Goal: Information Seeking & Learning: Learn about a topic

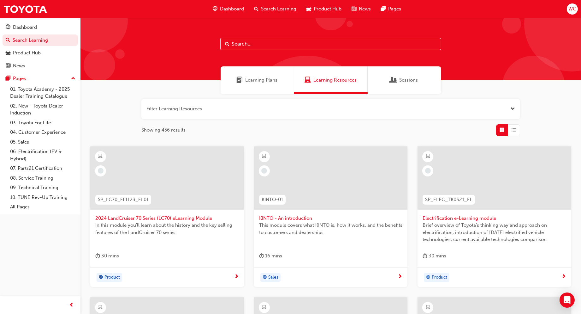
click at [310, 45] on input "text" at bounding box center [330, 44] width 221 height 12
click at [276, 40] on input "text" at bounding box center [330, 44] width 221 height 12
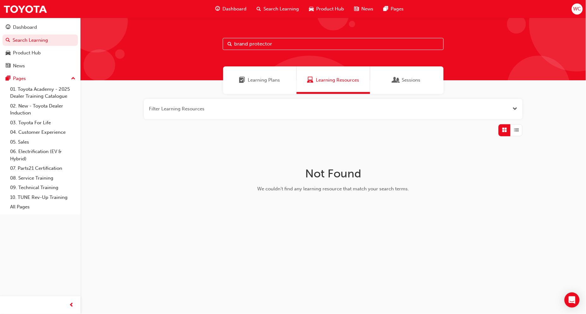
drag, startPoint x: 188, startPoint y: 68, endPoint x: 183, endPoint y: 68, distance: 4.1
click at [183, 68] on div "brand protector Learning Plans Learning Resources Sessions Filter Learning Reso…" at bounding box center [334, 130] width 506 height 225
type input "brand protection"
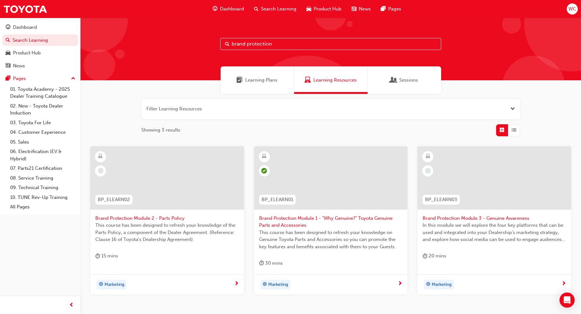
click at [203, 183] on div at bounding box center [167, 177] width 154 height 63
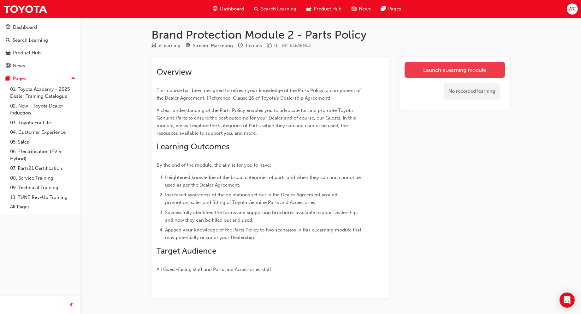
click at [453, 73] on link "Launch eLearning module" at bounding box center [455, 70] width 100 height 16
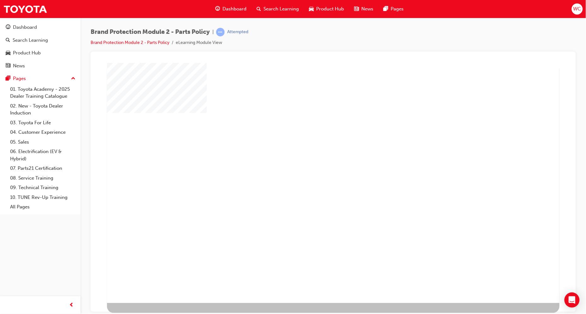
drag, startPoint x: 302, startPoint y: 194, endPoint x: 333, endPoint y: 183, distance: 33.6
click at [303, 194] on div at bounding box center [333, 183] width 453 height 240
click at [358, 174] on div at bounding box center [333, 183] width 453 height 240
click at [314, 163] on div "play" at bounding box center [314, 163] width 0 height 0
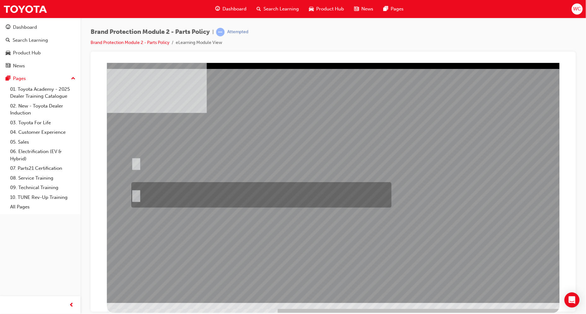
radio input "false"
radio input "true"
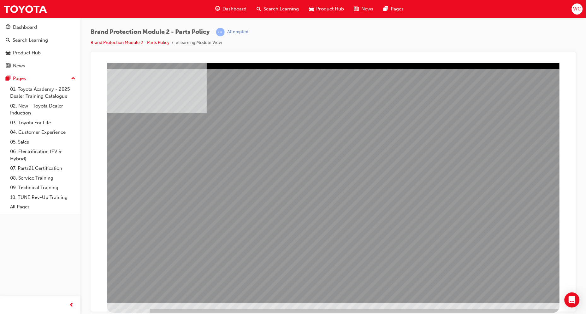
drag, startPoint x: 426, startPoint y: 224, endPoint x: 462, endPoint y: 231, distance: 36.5
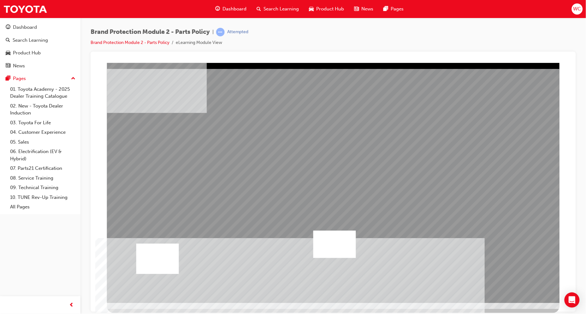
click at [148, 265] on div at bounding box center [157, 258] width 43 height 30
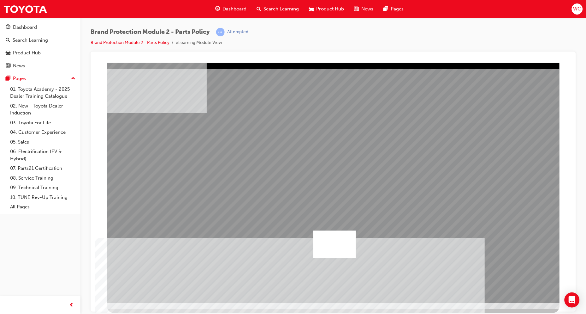
click at [158, 255] on div at bounding box center [157, 258] width 43 height 30
click at [330, 255] on div at bounding box center [334, 243] width 43 height 27
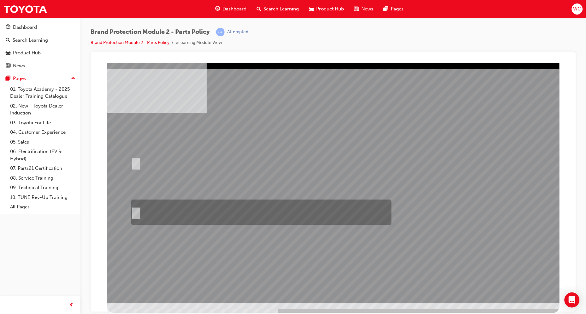
radio input "true"
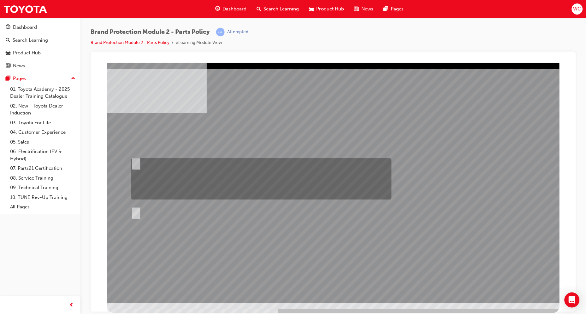
radio input "true"
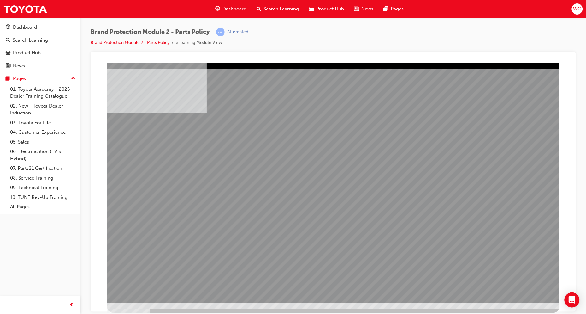
click at [509, 280] on div at bounding box center [333, 183] width 453 height 240
drag, startPoint x: 515, startPoint y: 286, endPoint x: 518, endPoint y: 283, distance: 4.3
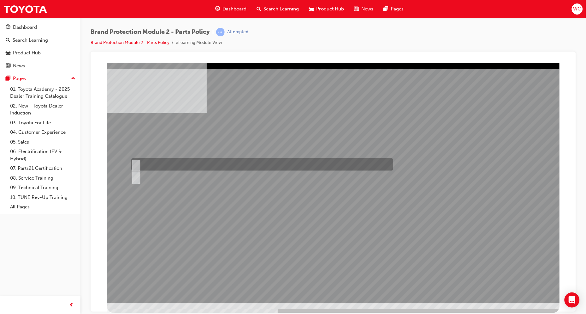
radio input "true"
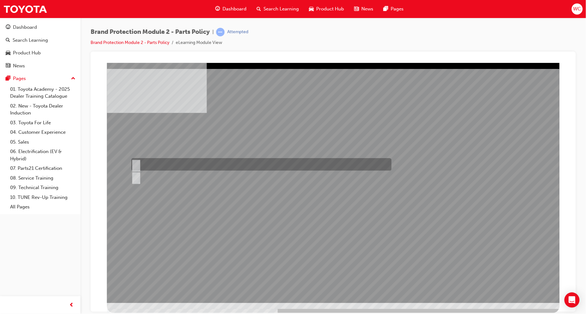
radio input "true"
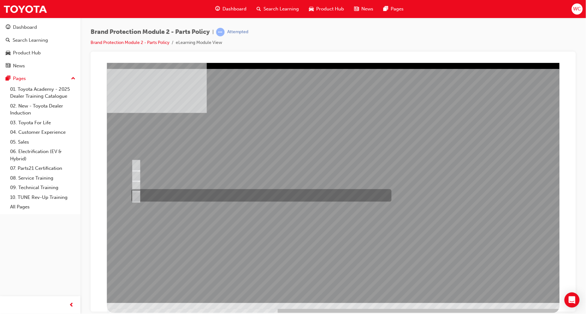
radio input "true"
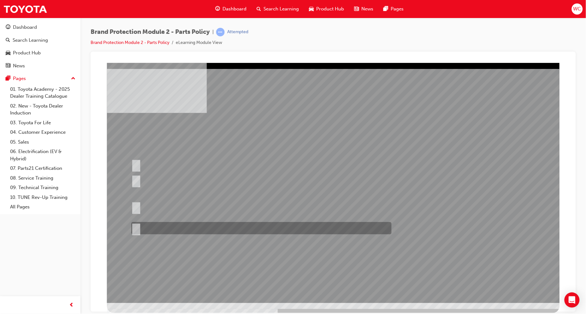
radio input "true"
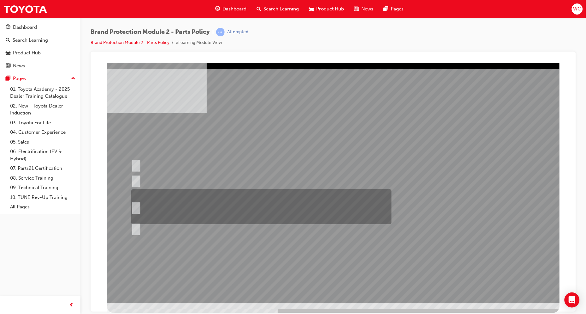
radio input "true"
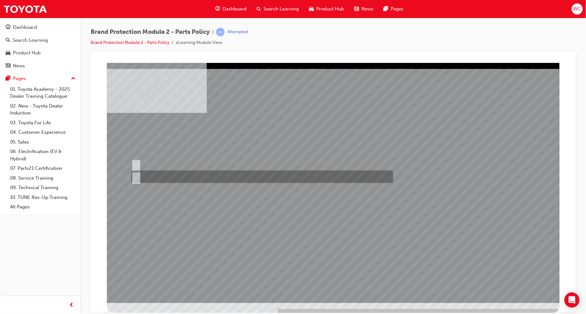
radio input "true"
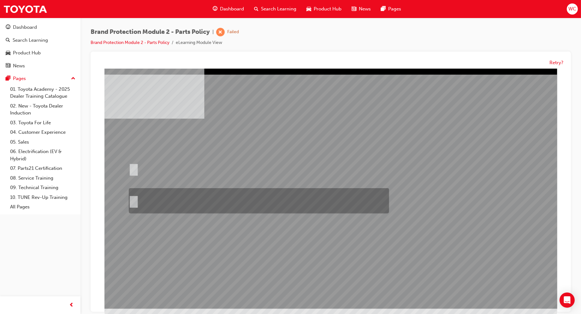
radio input "true"
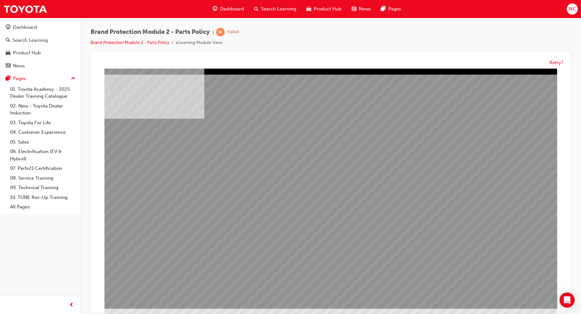
drag, startPoint x: 264, startPoint y: 200, endPoint x: 316, endPoint y: 188, distance: 54.1
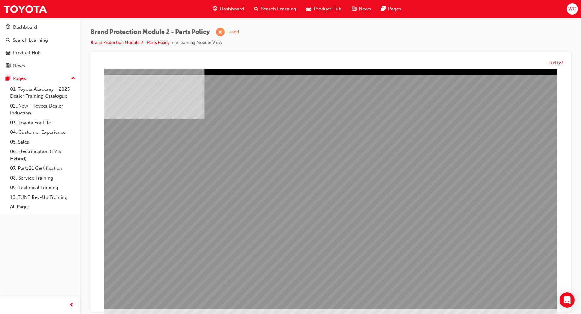
drag, startPoint x: 492, startPoint y: 286, endPoint x: 496, endPoint y: 291, distance: 6.1
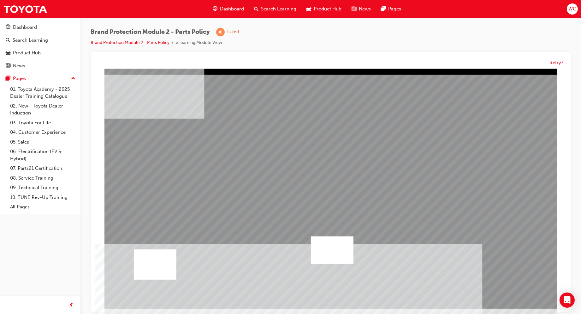
drag, startPoint x: 288, startPoint y: 278, endPoint x: 378, endPoint y: 174, distance: 137.2
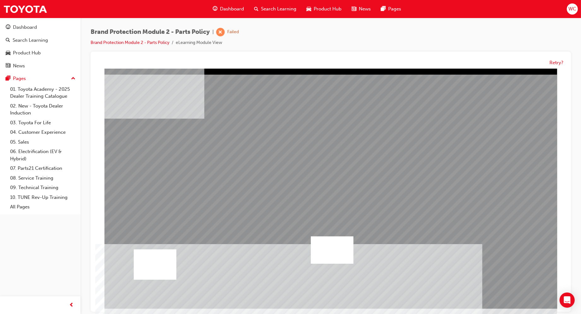
drag, startPoint x: 425, startPoint y: 261, endPoint x: 435, endPoint y: 262, distance: 10.2
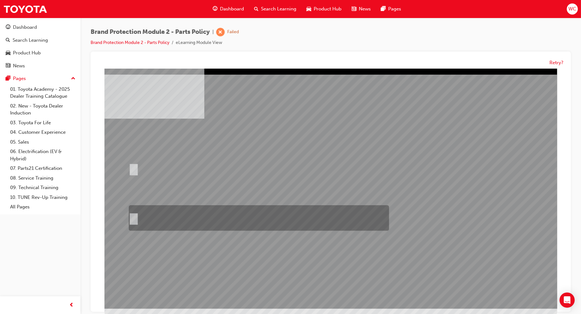
radio input "true"
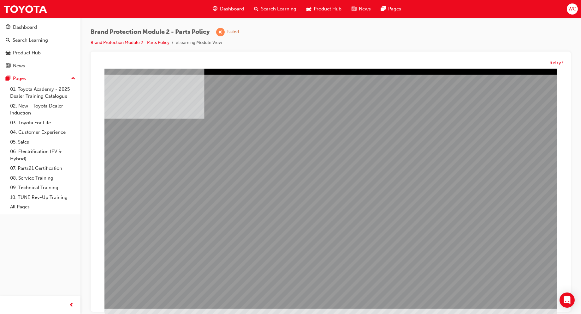
click at [519, 287] on div at bounding box center [330, 188] width 453 height 240
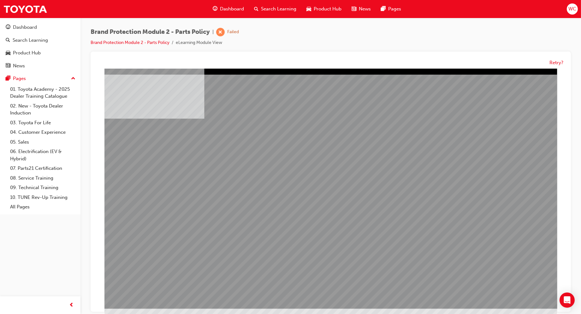
drag, startPoint x: 207, startPoint y: 175, endPoint x: 276, endPoint y: 177, distance: 68.9
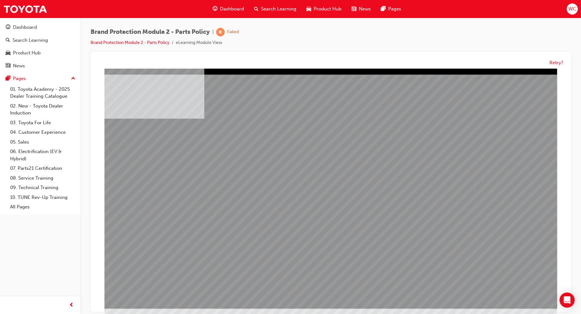
drag, startPoint x: 388, startPoint y: 140, endPoint x: 393, endPoint y: 143, distance: 5.1
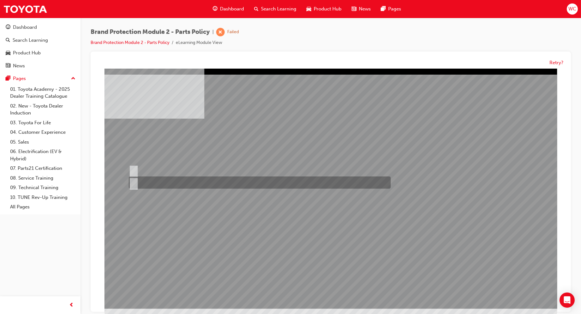
radio input "true"
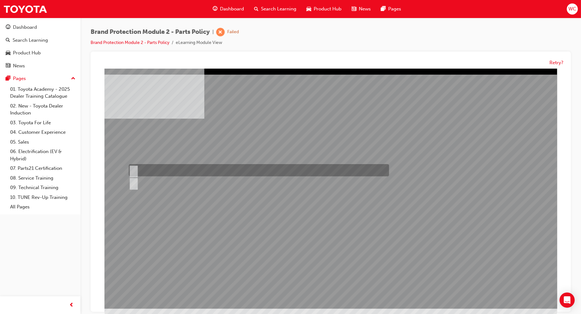
radio input "true"
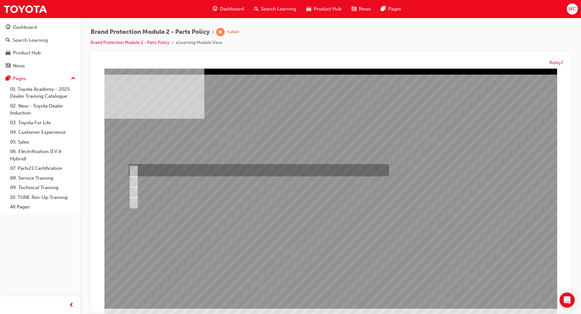
radio input "true"
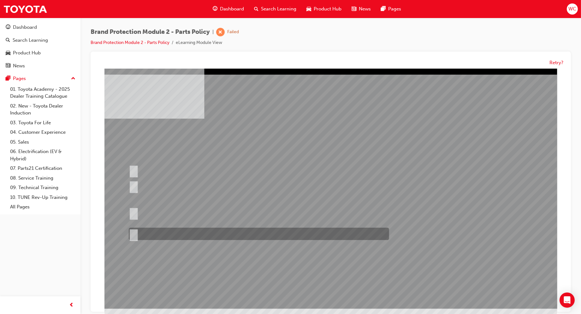
radio input "true"
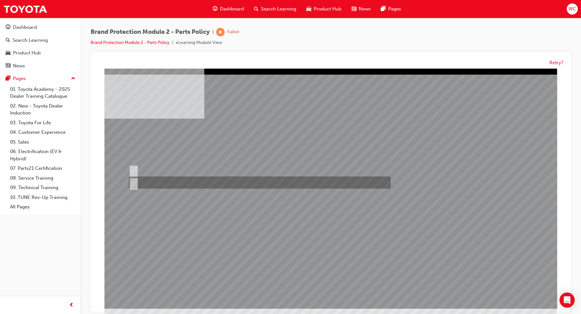
radio input "true"
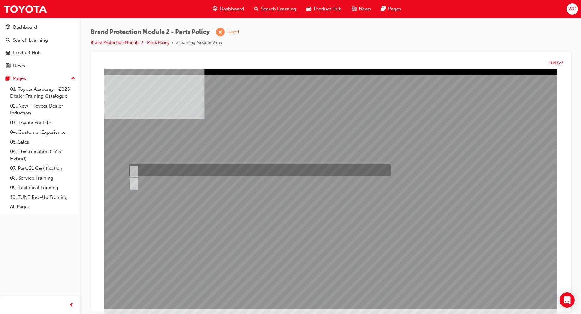
radio input "true"
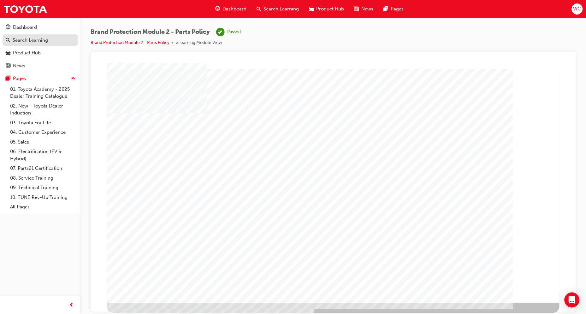
click at [53, 39] on div "Search Learning" at bounding box center [40, 40] width 69 height 8
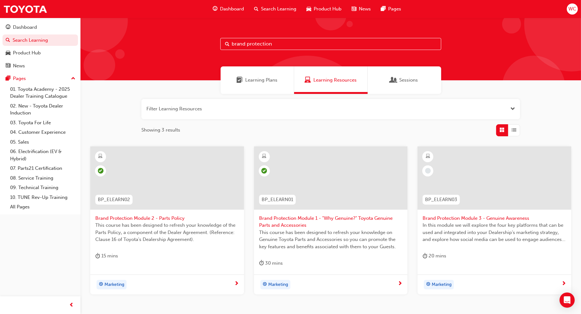
click at [289, 41] on input "brand protection" at bounding box center [330, 44] width 221 height 12
click at [462, 191] on div "BP_ELEARN03" at bounding box center [441, 199] width 47 height 20
click at [165, 196] on div at bounding box center [167, 177] width 154 height 63
click at [443, 195] on div "BP_ELEARN03" at bounding box center [441, 200] width 37 height 10
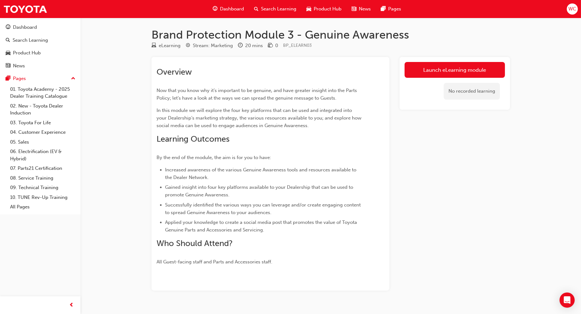
click at [483, 75] on link "Launch eLearning module" at bounding box center [455, 70] width 100 height 16
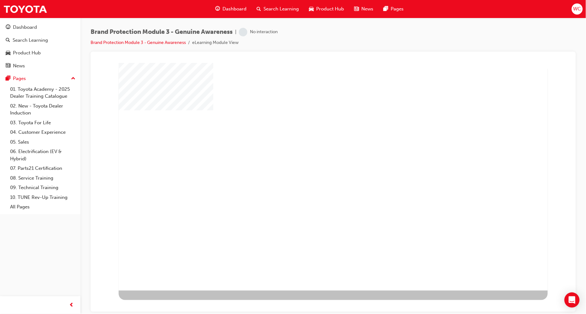
click at [315, 158] on div "play" at bounding box center [315, 158] width 0 height 0
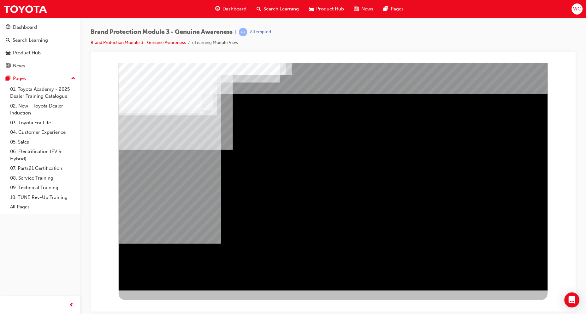
click at [158, 301] on div "NEXT Trigger this button to go to the next slide" at bounding box center [138, 306] width 40 height 11
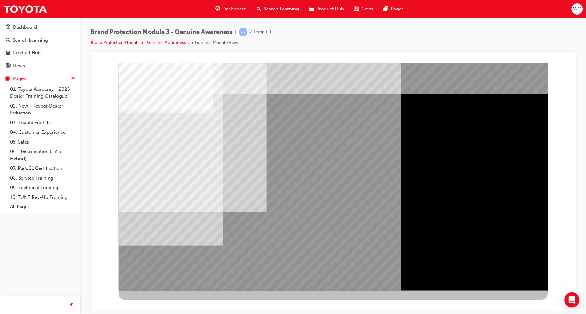
click at [158, 290] on div "BACK Trigger this button to go to the previous slide" at bounding box center [138, 295] width 40 height 11
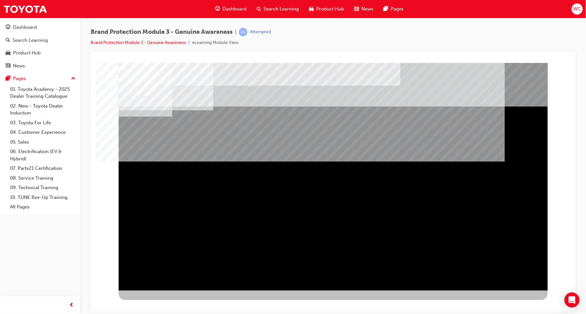
click at [158, 301] on div "NEXT Trigger this button to go to the next slide" at bounding box center [138, 306] width 40 height 11
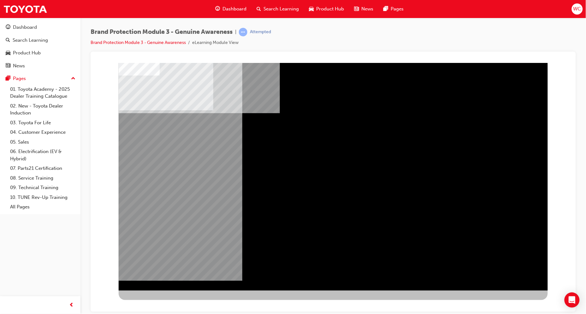
click at [158, 301] on div "NEXT Trigger this button to go to the next slide" at bounding box center [138, 306] width 40 height 11
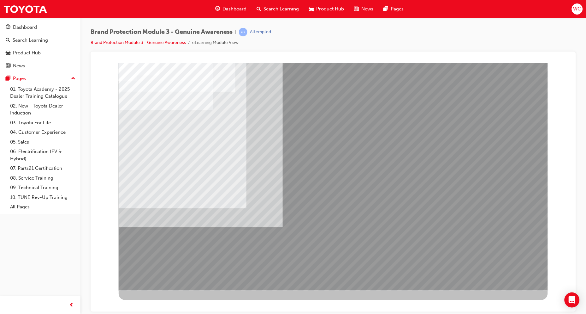
drag, startPoint x: 315, startPoint y: 144, endPoint x: 319, endPoint y: 144, distance: 3.5
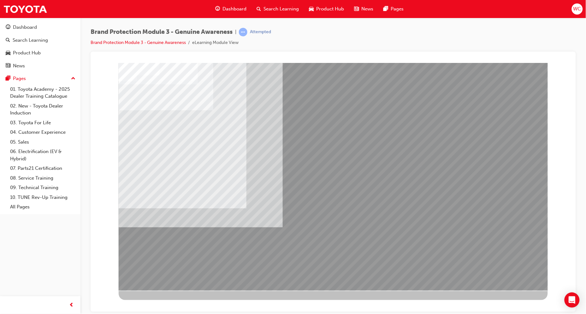
drag, startPoint x: 428, startPoint y: 143, endPoint x: 440, endPoint y: 149, distance: 13.1
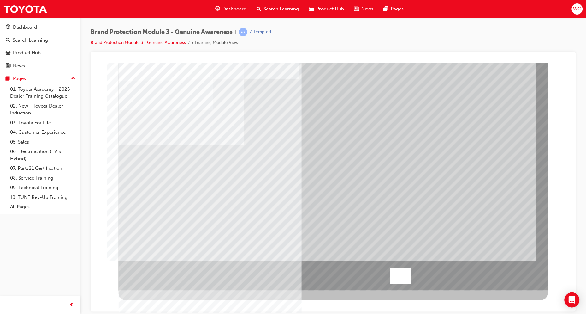
click at [403, 275] on div at bounding box center [400, 275] width 21 height 16
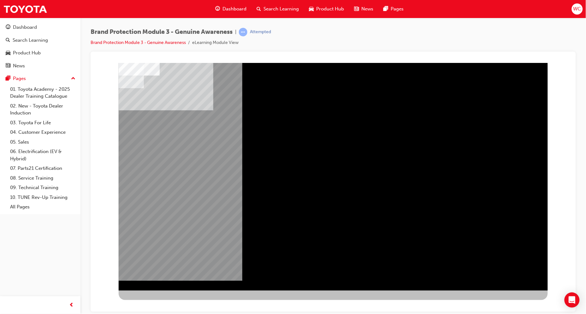
click at [158, 301] on div "NEXT Trigger this button to go to the next slide" at bounding box center [138, 306] width 40 height 11
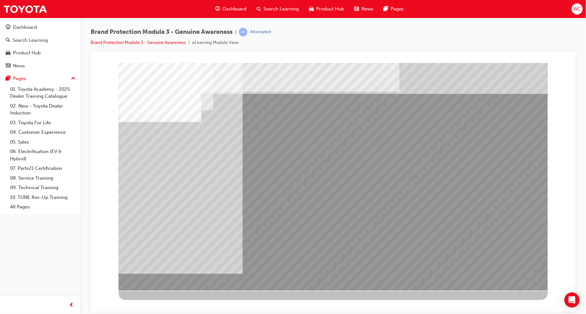
drag, startPoint x: 180, startPoint y: 185, endPoint x: 173, endPoint y: 114, distance: 71.1
click at [173, 122] on div at bounding box center [332, 176] width 429 height 227
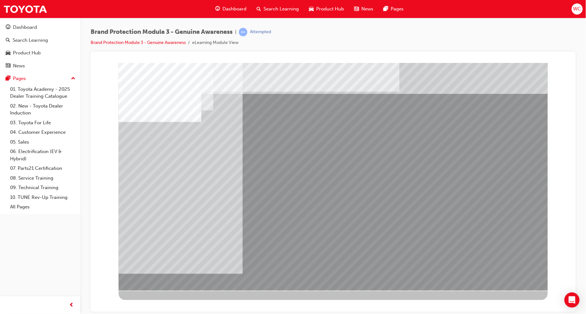
drag, startPoint x: 338, startPoint y: 148, endPoint x: 465, endPoint y: 135, distance: 128.3
click at [449, 144] on div at bounding box center [332, 176] width 429 height 227
drag, startPoint x: 478, startPoint y: 106, endPoint x: 413, endPoint y: 140, distance: 72.6
click at [407, 136] on div at bounding box center [332, 176] width 429 height 227
drag, startPoint x: 439, startPoint y: 149, endPoint x: 341, endPoint y: 151, distance: 97.9
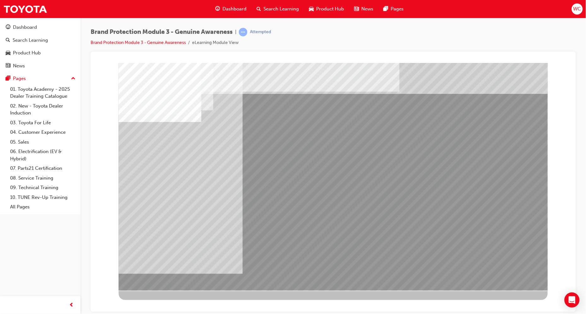
click at [292, 145] on div at bounding box center [332, 176] width 429 height 227
drag, startPoint x: 254, startPoint y: 149, endPoint x: 329, endPoint y: 160, distance: 76.2
drag, startPoint x: 435, startPoint y: 203, endPoint x: 321, endPoint y: 195, distance: 114.2
click at [321, 195] on div at bounding box center [332, 176] width 429 height 227
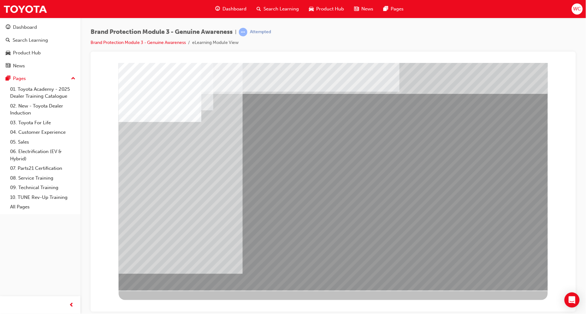
drag, startPoint x: 261, startPoint y: 151, endPoint x: 256, endPoint y: 193, distance: 42.0
drag, startPoint x: 259, startPoint y: 201, endPoint x: 259, endPoint y: 162, distance: 39.5
click at [259, 163] on div at bounding box center [332, 176] width 429 height 227
drag, startPoint x: 160, startPoint y: 193, endPoint x: 238, endPoint y: 171, distance: 81.0
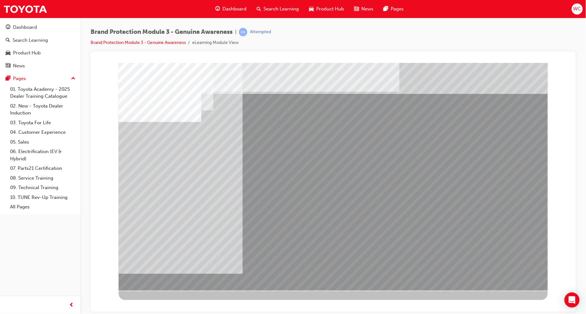
click at [238, 171] on div at bounding box center [332, 176] width 429 height 227
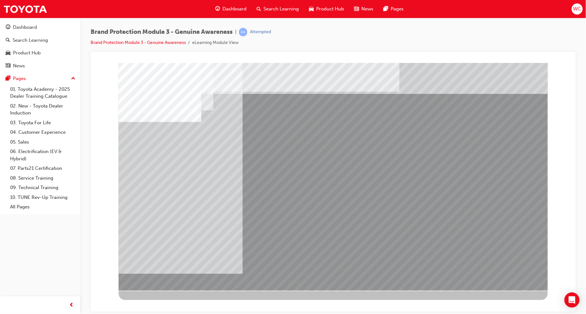
drag, startPoint x: 481, startPoint y: 150, endPoint x: 443, endPoint y: 130, distance: 42.8
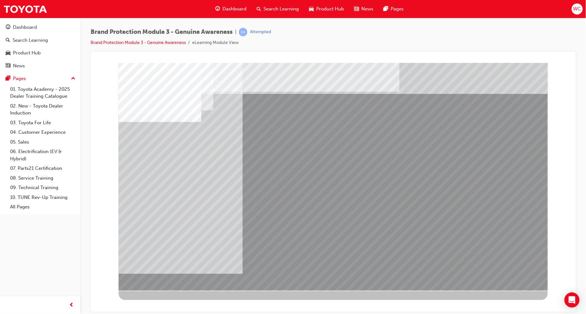
drag, startPoint x: 461, startPoint y: 110, endPoint x: 373, endPoint y: 132, distance: 90.6
click at [373, 132] on div at bounding box center [332, 176] width 429 height 227
drag, startPoint x: 175, startPoint y: 142, endPoint x: 467, endPoint y: 120, distance: 293.2
click at [466, 120] on div at bounding box center [332, 176] width 429 height 227
drag, startPoint x: 472, startPoint y: 113, endPoint x: 441, endPoint y: 119, distance: 31.5
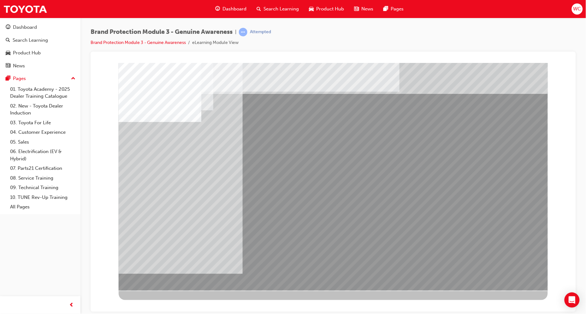
click at [304, 135] on div at bounding box center [332, 176] width 429 height 227
drag, startPoint x: 262, startPoint y: 218, endPoint x: 280, endPoint y: 197, distance: 26.9
drag, startPoint x: 201, startPoint y: 192, endPoint x: 228, endPoint y: 180, distance: 29.4
click at [228, 181] on div at bounding box center [332, 176] width 429 height 227
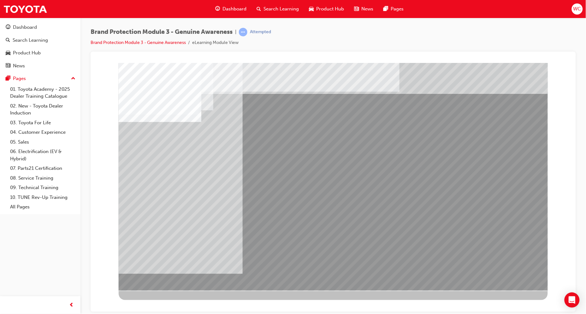
drag, startPoint x: 213, startPoint y: 172, endPoint x: 285, endPoint y: 151, distance: 75.6
click at [279, 153] on div at bounding box center [332, 176] width 429 height 227
drag, startPoint x: 256, startPoint y: 164, endPoint x: 326, endPoint y: 164, distance: 69.8
drag, startPoint x: 335, startPoint y: 194, endPoint x: 376, endPoint y: 187, distance: 41.4
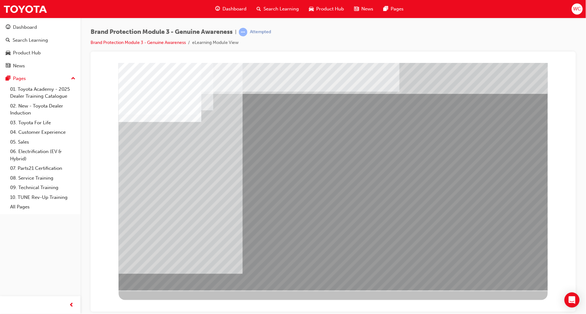
drag, startPoint x: 336, startPoint y: 230, endPoint x: 363, endPoint y: 228, distance: 27.6
drag, startPoint x: 258, startPoint y: 257, endPoint x: 279, endPoint y: 248, distance: 23.5
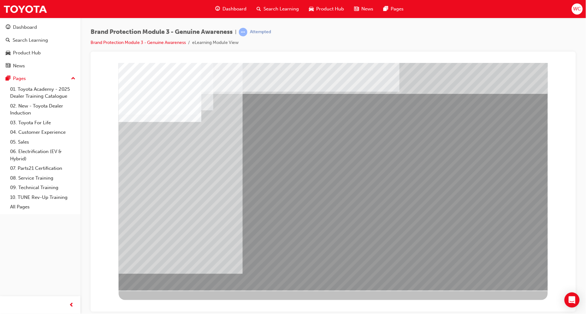
drag, startPoint x: 277, startPoint y: 256, endPoint x: 415, endPoint y: 180, distance: 157.7
click at [415, 181] on div at bounding box center [332, 176] width 429 height 227
drag, startPoint x: 464, startPoint y: 110, endPoint x: 155, endPoint y: 138, distance: 310.1
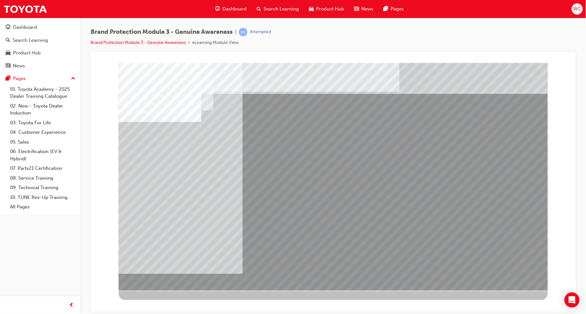
drag, startPoint x: 187, startPoint y: 139, endPoint x: 247, endPoint y: 214, distance: 96.4
click at [194, 148] on div at bounding box center [332, 176] width 429 height 227
drag, startPoint x: 260, startPoint y: 259, endPoint x: 298, endPoint y: 237, distance: 44.3
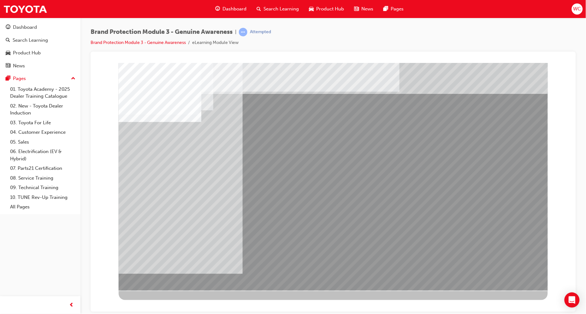
drag, startPoint x: 267, startPoint y: 260, endPoint x: 326, endPoint y: 233, distance: 65.0
click at [326, 233] on div at bounding box center [332, 176] width 429 height 227
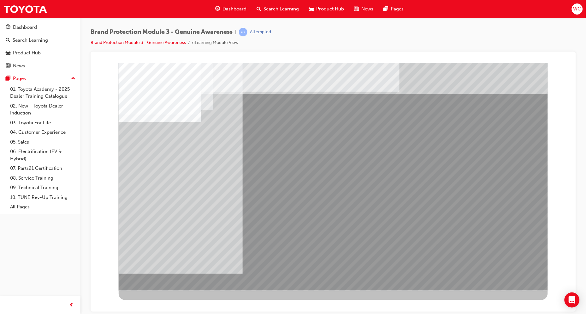
drag, startPoint x: 266, startPoint y: 160, endPoint x: 292, endPoint y: 175, distance: 30.8
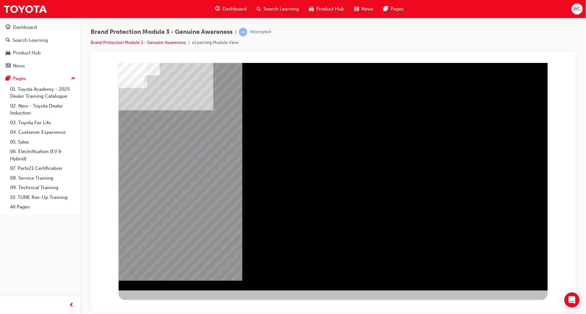
click at [158, 301] on div "NEXT Trigger this button to go to the next slide" at bounding box center [138, 306] width 40 height 11
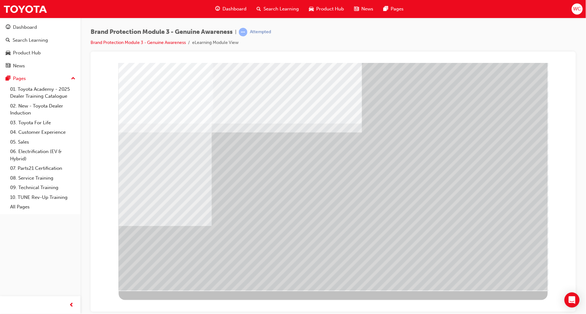
drag, startPoint x: 480, startPoint y: 271, endPoint x: 484, endPoint y: 276, distance: 6.9
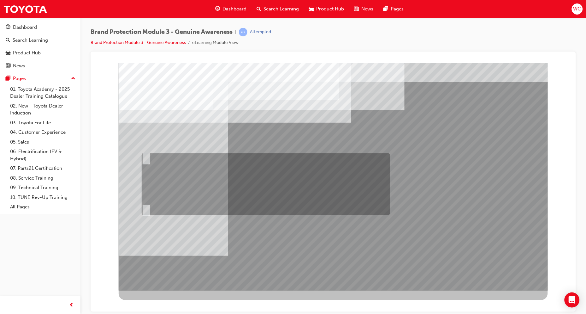
click at [329, 168] on div at bounding box center [264, 184] width 249 height 62
radio input "true"
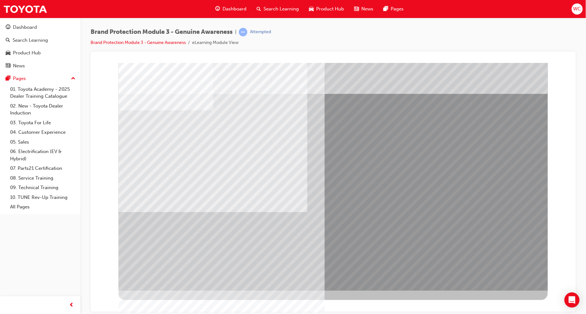
drag, startPoint x: 515, startPoint y: 273, endPoint x: 515, endPoint y: 270, distance: 3.2
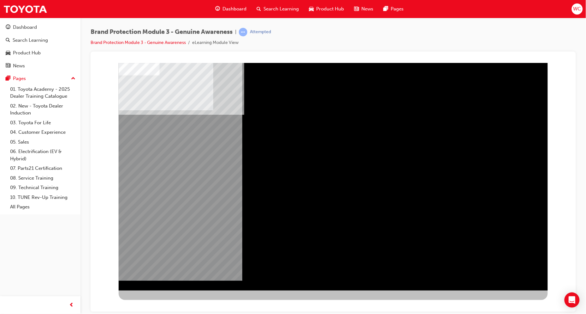
click at [158, 301] on div "NEXT Trigger this button to go to the next slide" at bounding box center [138, 306] width 40 height 11
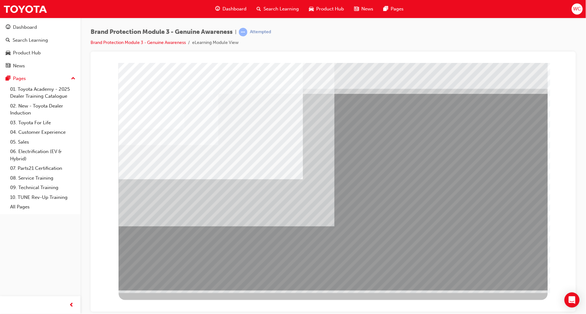
click at [196, 221] on div "multistate" at bounding box center [332, 176] width 429 height 227
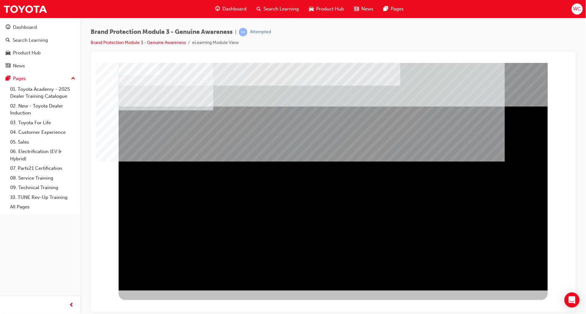
click at [158, 301] on div "NEXT Trigger this button to go to the next slide" at bounding box center [138, 306] width 40 height 11
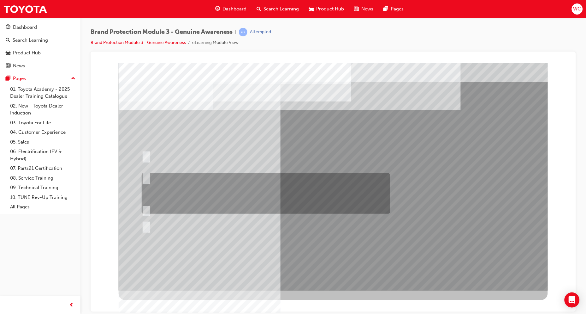
click at [249, 186] on div at bounding box center [264, 193] width 249 height 40
radio input "true"
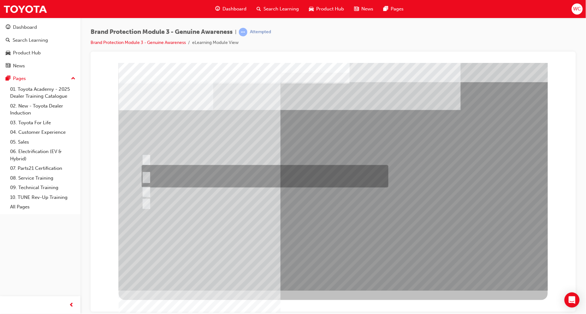
click at [304, 178] on div at bounding box center [263, 176] width 247 height 22
radio input "true"
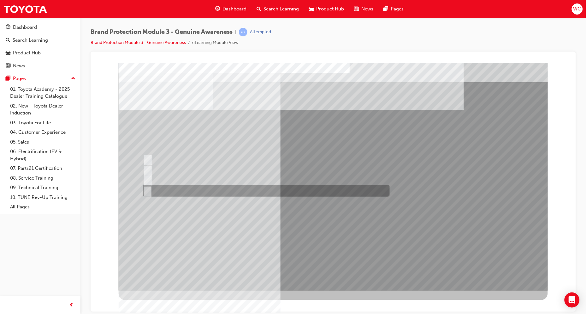
click at [242, 189] on div at bounding box center [264, 191] width 247 height 12
radio input "true"
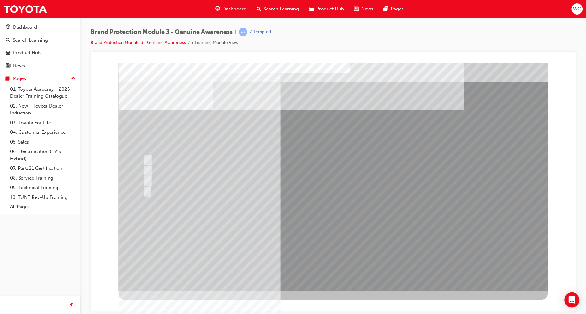
click at [331, 171] on div at bounding box center [264, 170] width 247 height 12
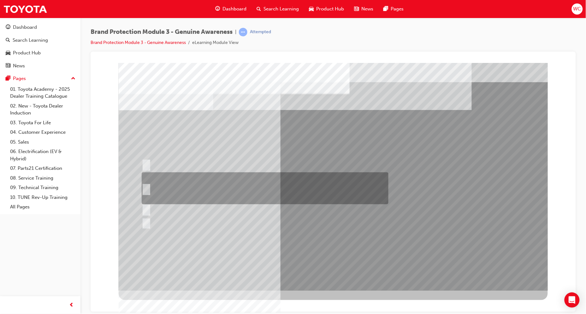
drag, startPoint x: 348, startPoint y: 187, endPoint x: 345, endPoint y: 188, distance: 3.6
click at [347, 187] on div at bounding box center [263, 188] width 247 height 32
radio input "true"
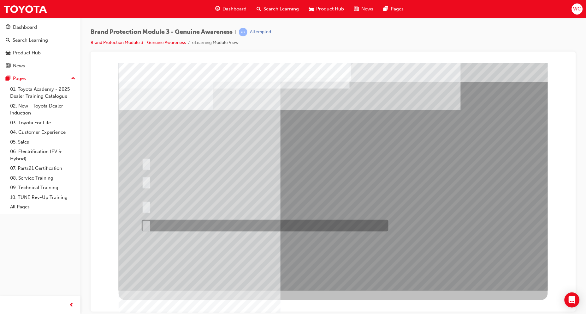
click at [197, 227] on div at bounding box center [263, 225] width 247 height 12
radio input "true"
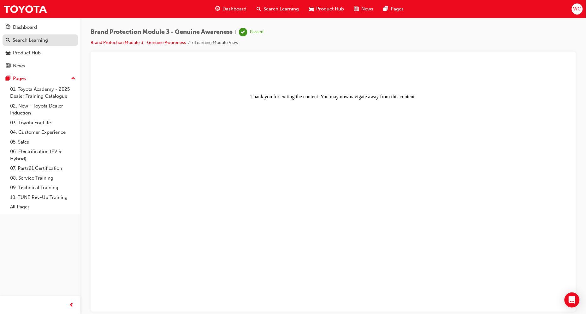
click at [33, 39] on div "Search Learning" at bounding box center [30, 40] width 35 height 7
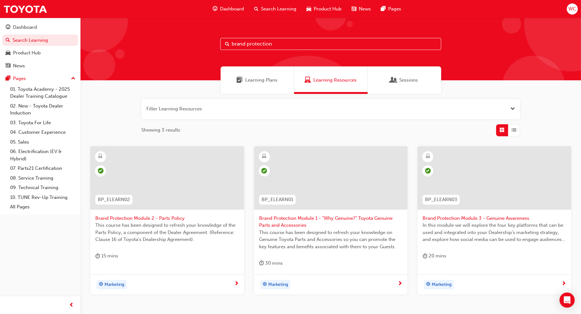
drag, startPoint x: 282, startPoint y: 48, endPoint x: 166, endPoint y: 51, distance: 115.6
click at [166, 51] on div "brand protection" at bounding box center [331, 49] width 501 height 63
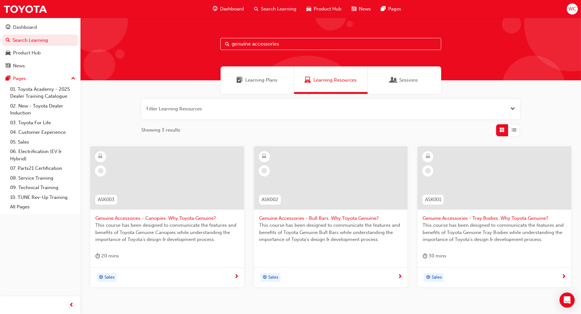
type input "genuine accessories"
click at [193, 185] on div at bounding box center [167, 177] width 154 height 63
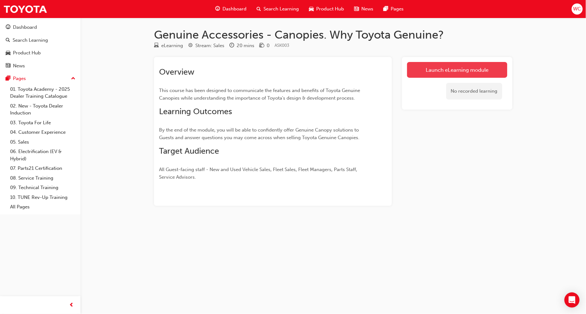
click at [484, 75] on link "Launch eLearning module" at bounding box center [457, 70] width 100 height 16
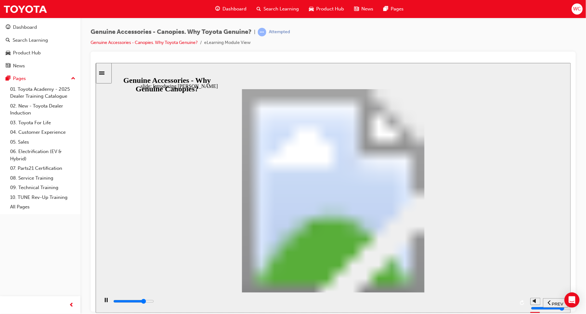
click at [108, 72] on icon "Sidebar Toggle" at bounding box center [103, 72] width 9 height 4
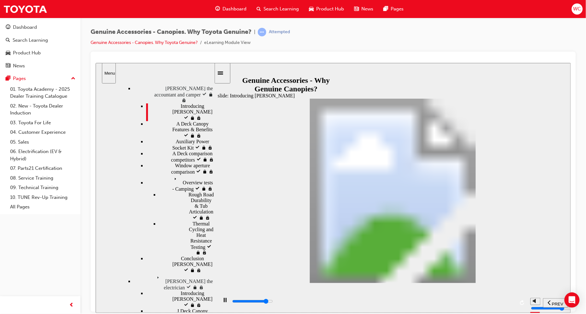
scroll to position [89, 0]
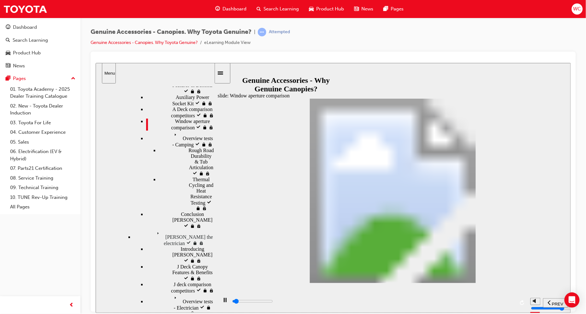
scroll to position [194, 0]
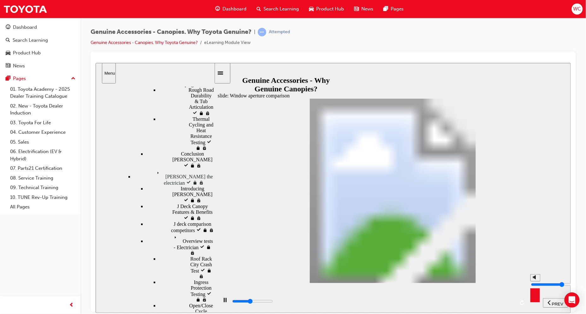
type input "11900"
type input "9"
type input "12000"
type input "10"
type input "12300"
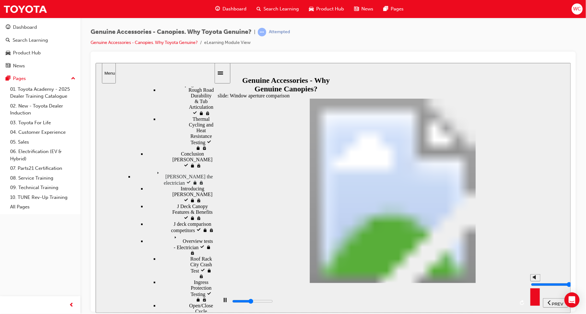
type input "10"
click at [535, 281] on input "volume" at bounding box center [551, 283] width 41 height 5
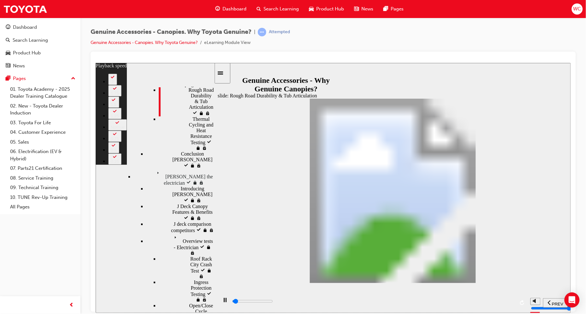
type input "1000"
type input "0"
type input "1000"
type input "0"
type input "1100"
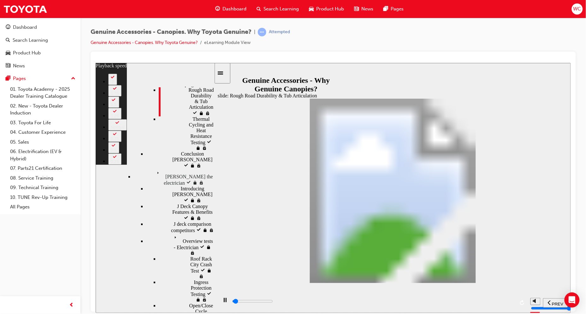
type input "0"
type input "1100"
type input "0"
type input "1100"
type input "0"
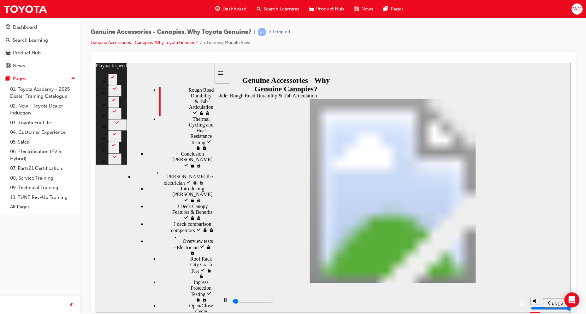
type input "1100"
type input "0"
type input "1100"
type input "0"
type input "1100"
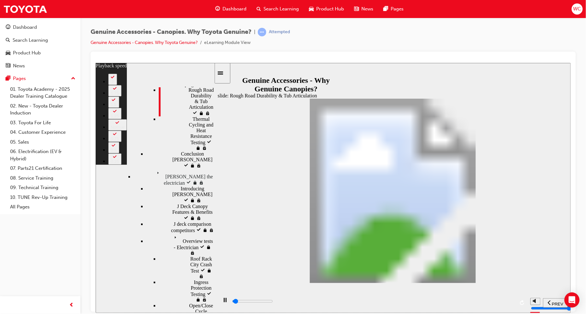
type input "0"
type input "1200"
type input "0"
type input "1200"
type input "0"
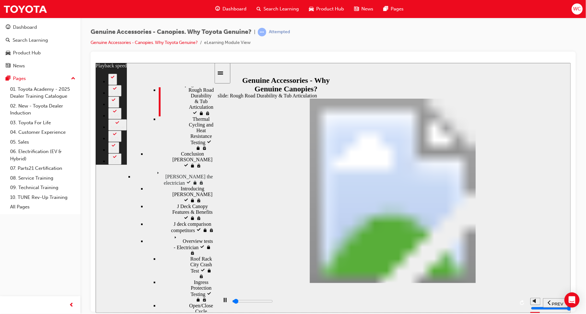
type input "1200"
type input "0"
type input "1200"
type input "0"
type input "1200"
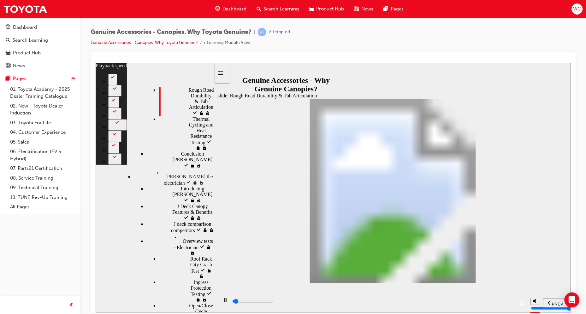
type input "0"
type input "1200"
type input "0"
type input "1300"
type input "0"
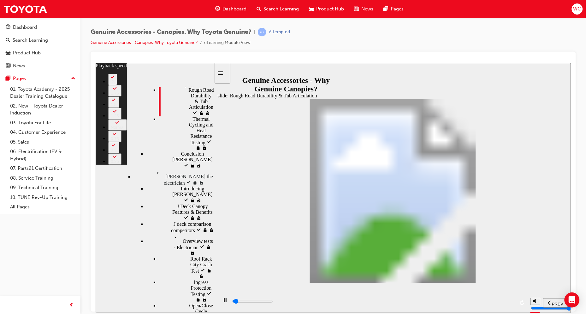
type input "1300"
type input "0"
type input "1300"
type input "0"
type input "1300"
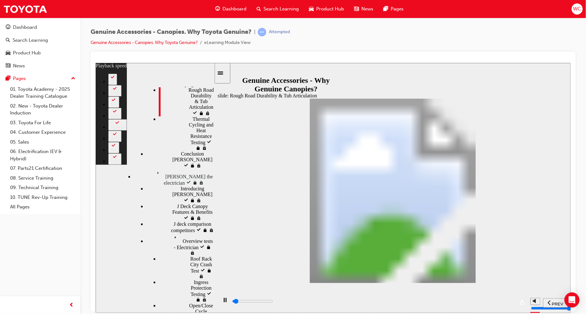
type input "0"
type input "1300"
type input "0"
type input "1300"
type input "0"
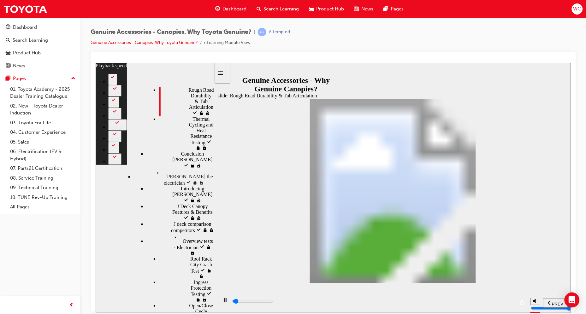
type input "1400"
type input "0"
type input "1400"
type input "0"
type input "1400"
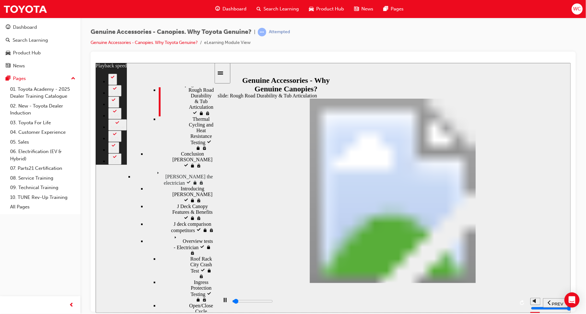
type input "0"
type input "1400"
type input "0"
type input "1400"
type input "0"
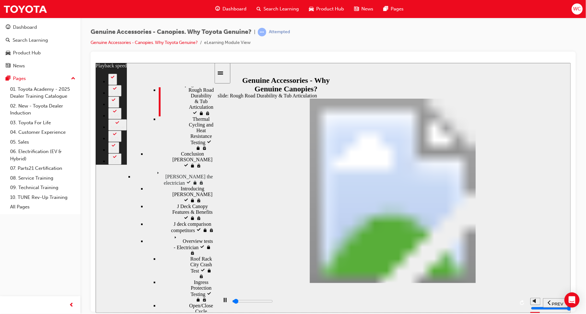
type input "1400"
type input "0"
type input "1500"
type input "0"
type input "1500"
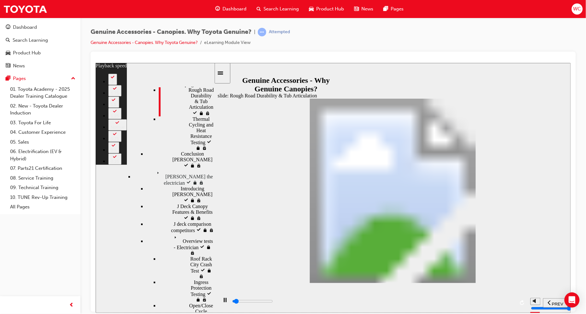
type input "0"
type input "1500"
type input "0"
type input "1500"
type input "0"
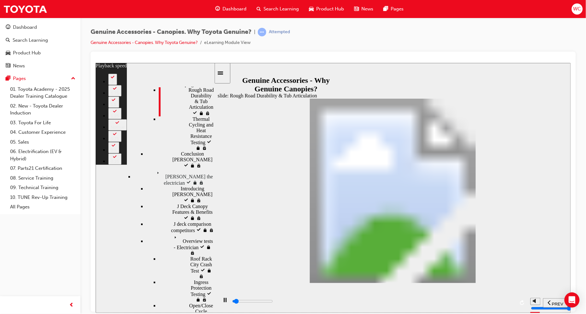
type input "1500"
type input "0"
type input "1500"
type input "0"
type input "1600"
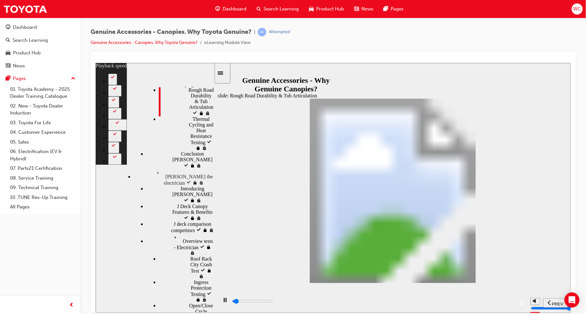
type input "0"
type input "1600"
type input "0"
type input "1600"
type input "0"
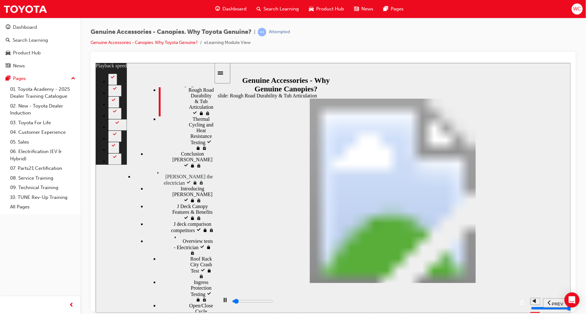
type input "1600"
type input "0"
type input "1600"
type input "0"
type input "1600"
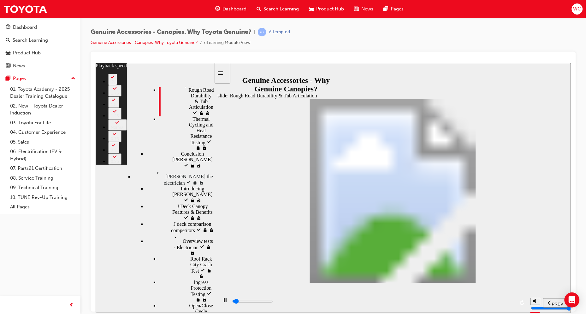
type input "0"
type input "1700"
type input "0"
type input "1700"
type input "0"
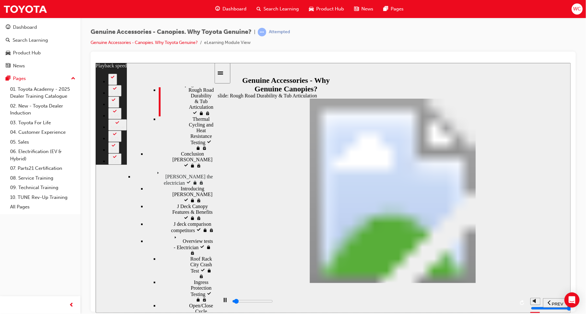
type input "1700"
type input "0"
type input "1700"
type input "0"
type input "1700"
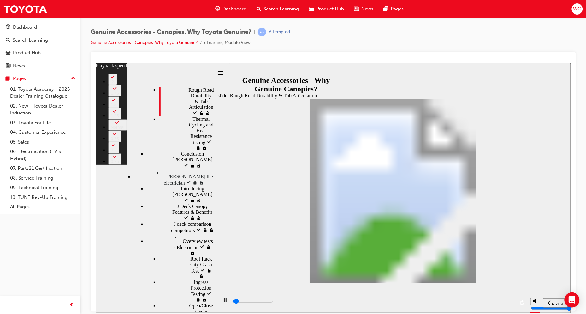
type input "0"
type input "1700"
type input "0"
type input "1800"
type input "0"
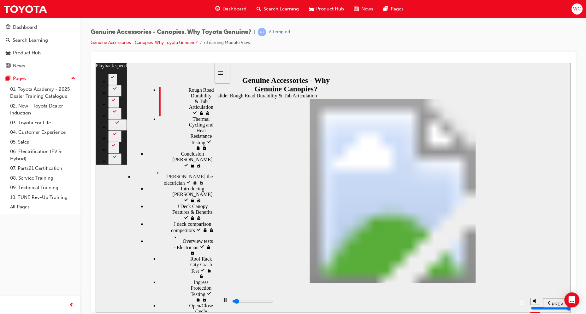
type input "1800"
type input "0"
type input "1800"
type input "0"
type input "1800"
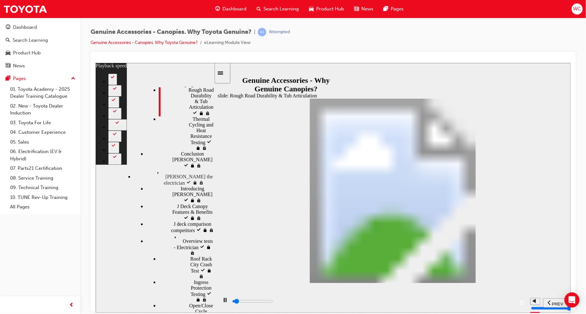
type input "1"
type input "1800"
type input "1"
type input "1800"
type input "1"
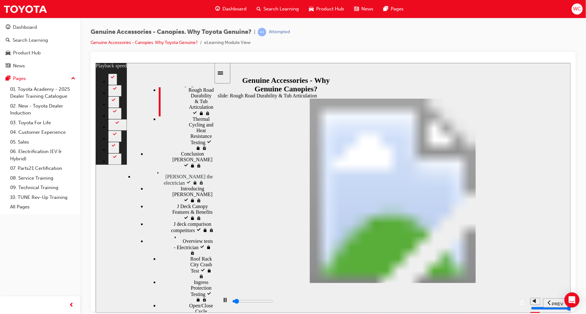
type input "1900"
type input "1"
type input "1900"
type input "1"
type input "1900"
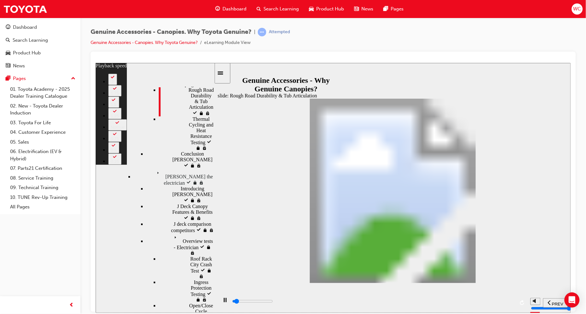
type input "1"
type input "1900"
type input "1"
type input "1900"
type input "1"
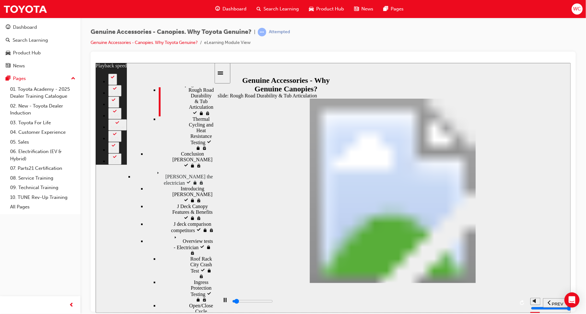
type input "1900"
type input "1"
type input "2000"
type input "1"
type input "2000"
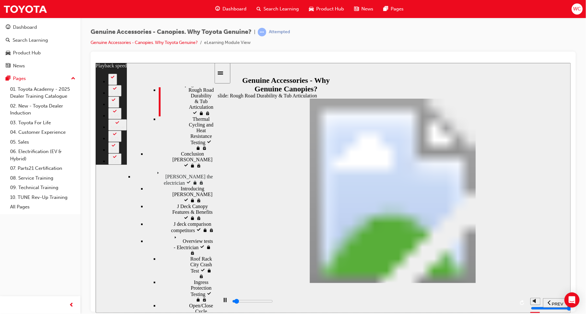
type input "1"
type input "2000"
type input "1"
type input "2000"
type input "1"
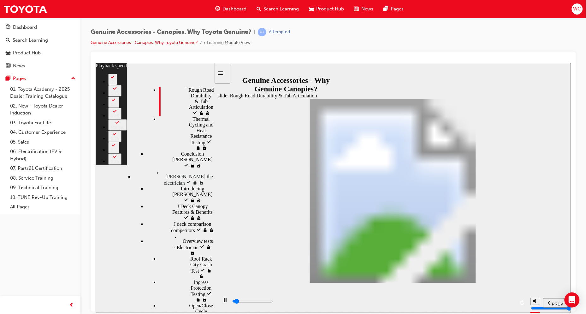
type input "2000"
type input "1"
type input "2000"
type input "1"
type input "2100"
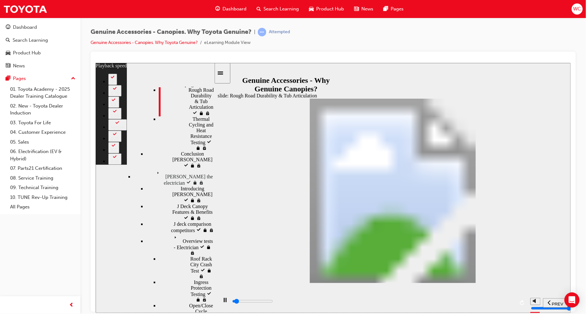
type input "1"
type input "2100"
type input "1"
type input "2100"
type input "1"
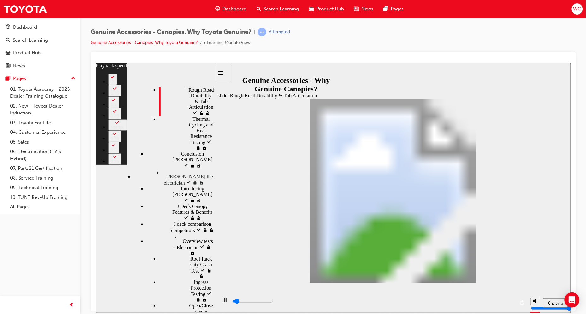
type input "2100"
type input "1"
type input "2100"
type input "1"
type input "2100"
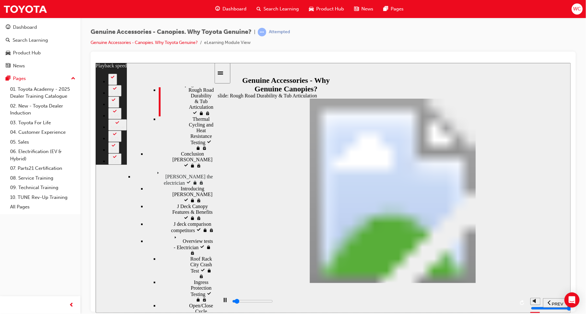
type input "1"
type input "2200"
type input "1"
type input "2200"
type input "1"
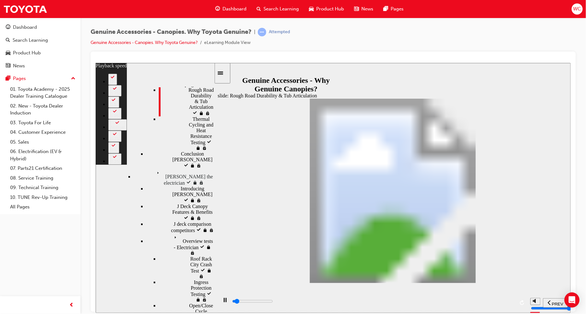
type input "2200"
type input "1"
type input "2200"
type input "1"
type input "2200"
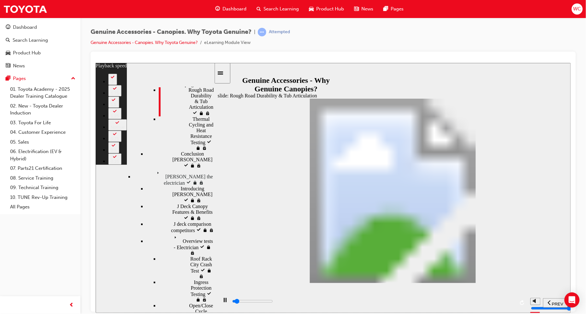
type input "1"
type input "2200"
type input "1"
type input "2300"
type input "1"
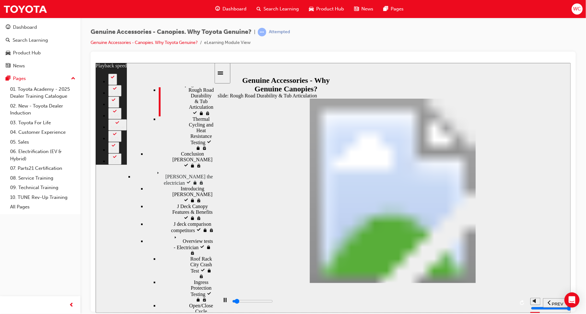
type input "2300"
type input "1"
type input "2600"
type input "2"
type input "2900"
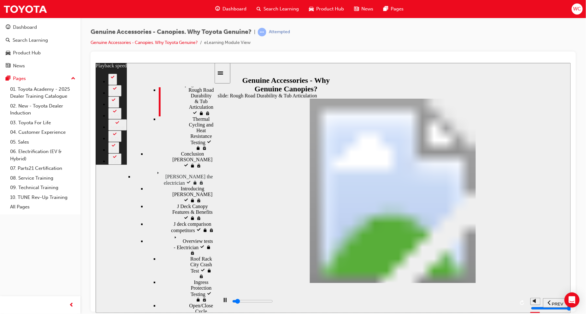
type input "2"
type input "3100"
type input "2"
type input "3400"
type input "2"
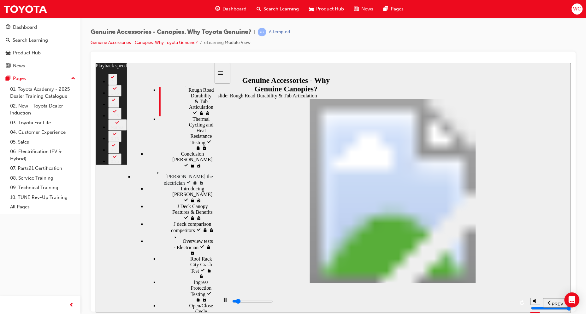
type input "3700"
type input "3"
type input "3900"
type input "3"
type input "4200"
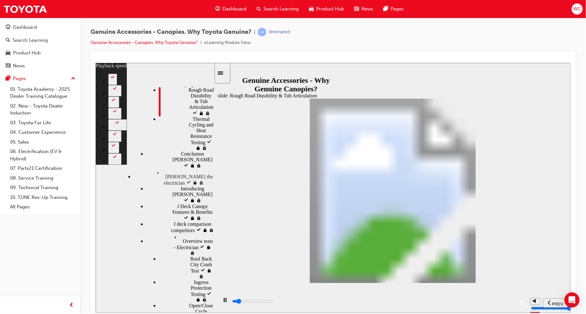
type input "3"
type input "4500"
type input "3"
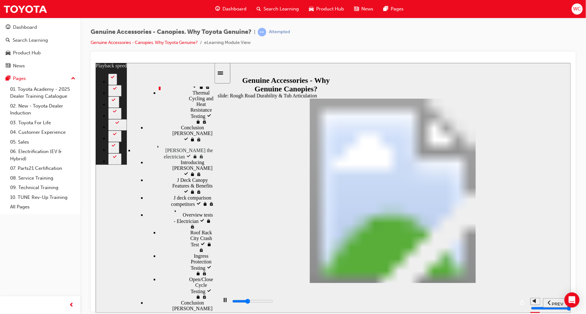
scroll to position [221, 0]
click at [154, 151] on icon "Menu" at bounding box center [158, 145] width 9 height 9
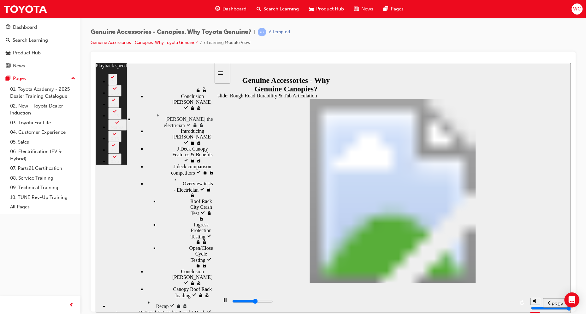
scroll to position [305, 0]
